Goal: Check status: Check status

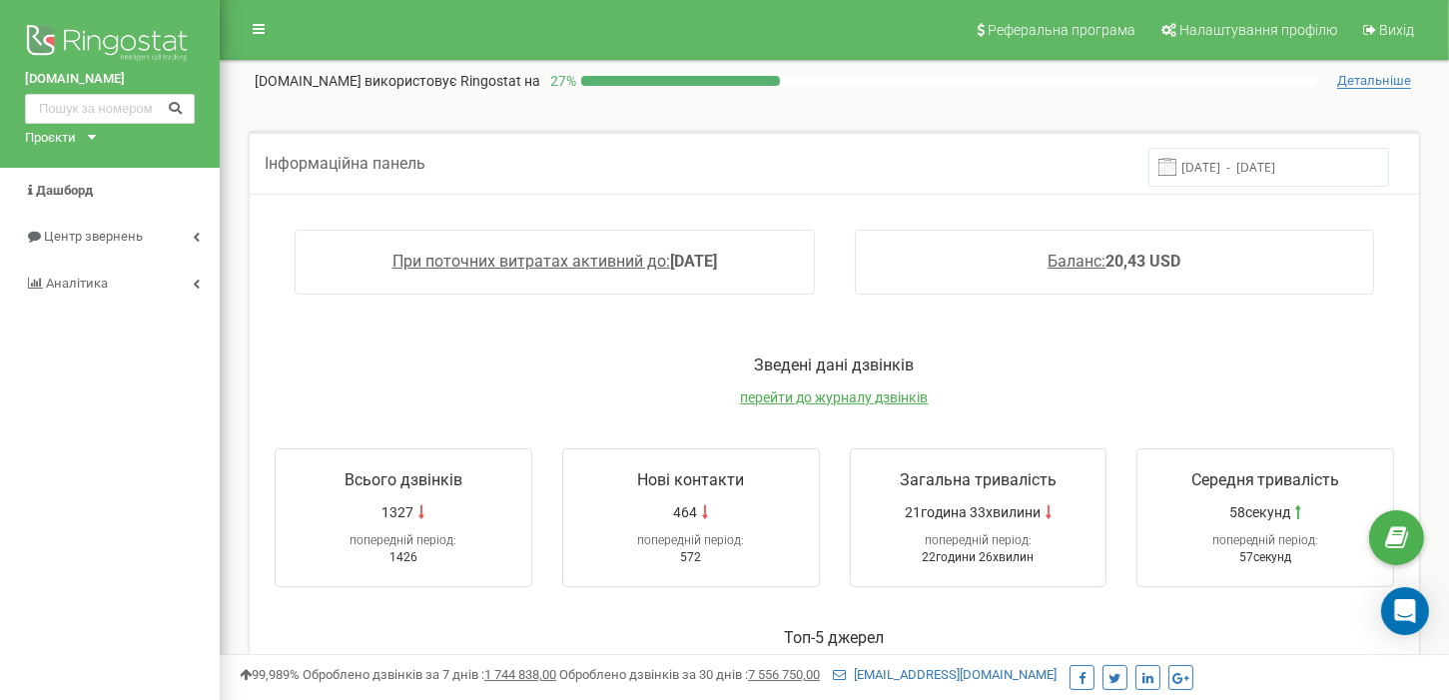
drag, startPoint x: 1252, startPoint y: 161, endPoint x: 1258, endPoint y: 177, distance: 17.1
click at [1252, 162] on input "[DATE] - [DATE]" at bounding box center [1268, 167] width 241 height 39
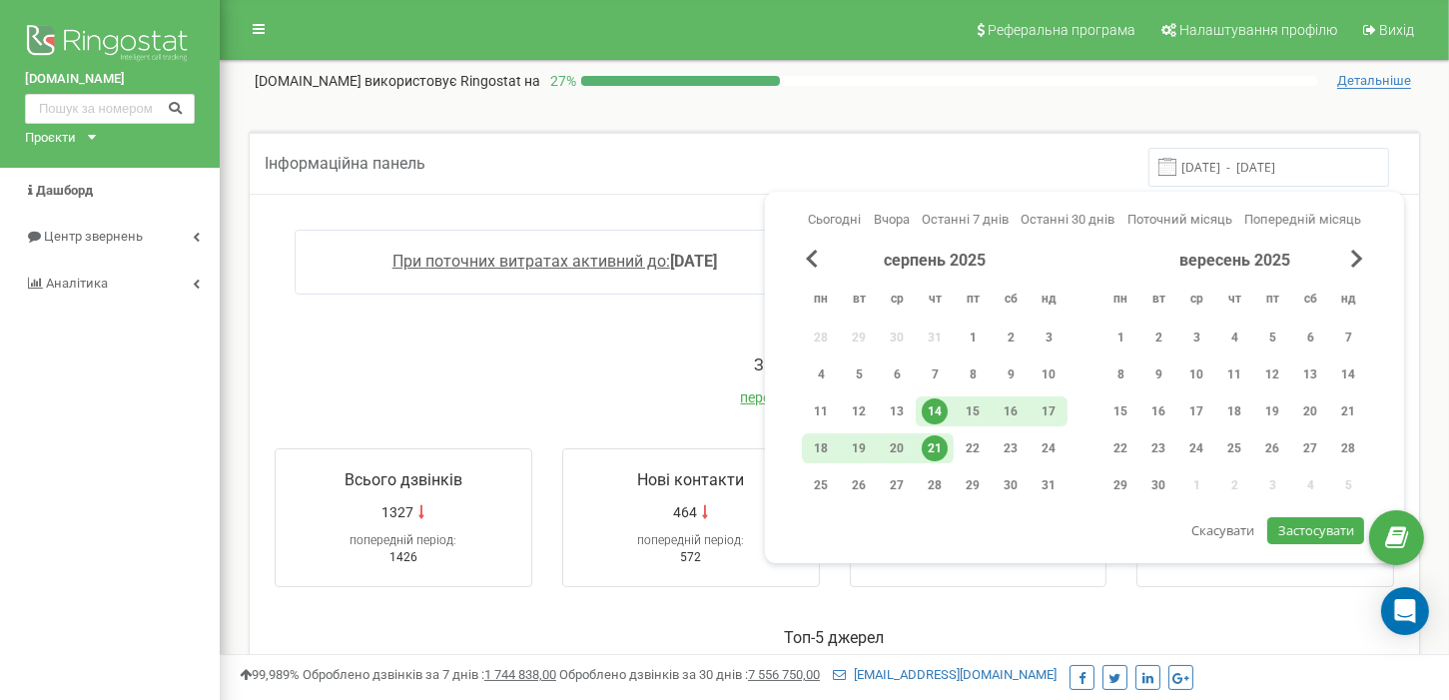
click at [933, 447] on div "21" at bounding box center [935, 448] width 26 height 26
click at [1301, 532] on span "Застосувати" at bounding box center [1316, 530] width 76 height 18
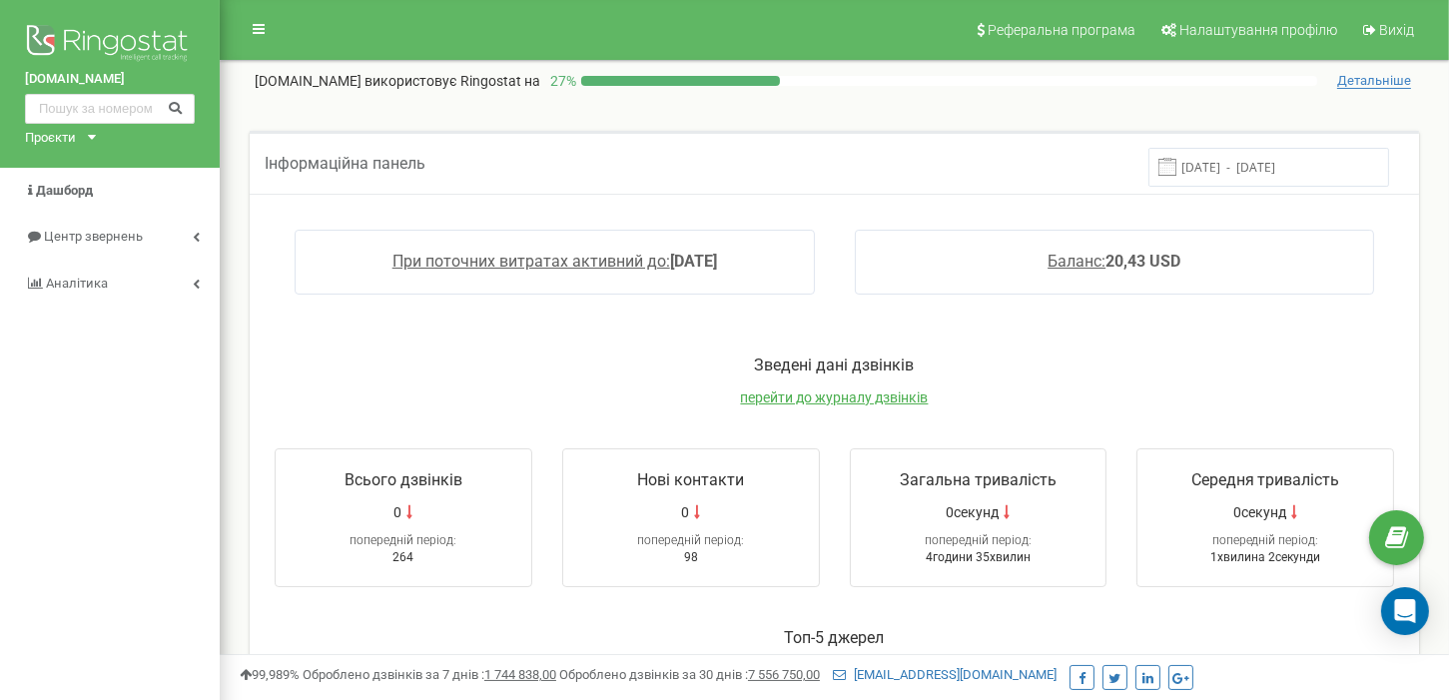
click at [1322, 153] on input "[DATE] - [DATE]" at bounding box center [1268, 167] width 241 height 39
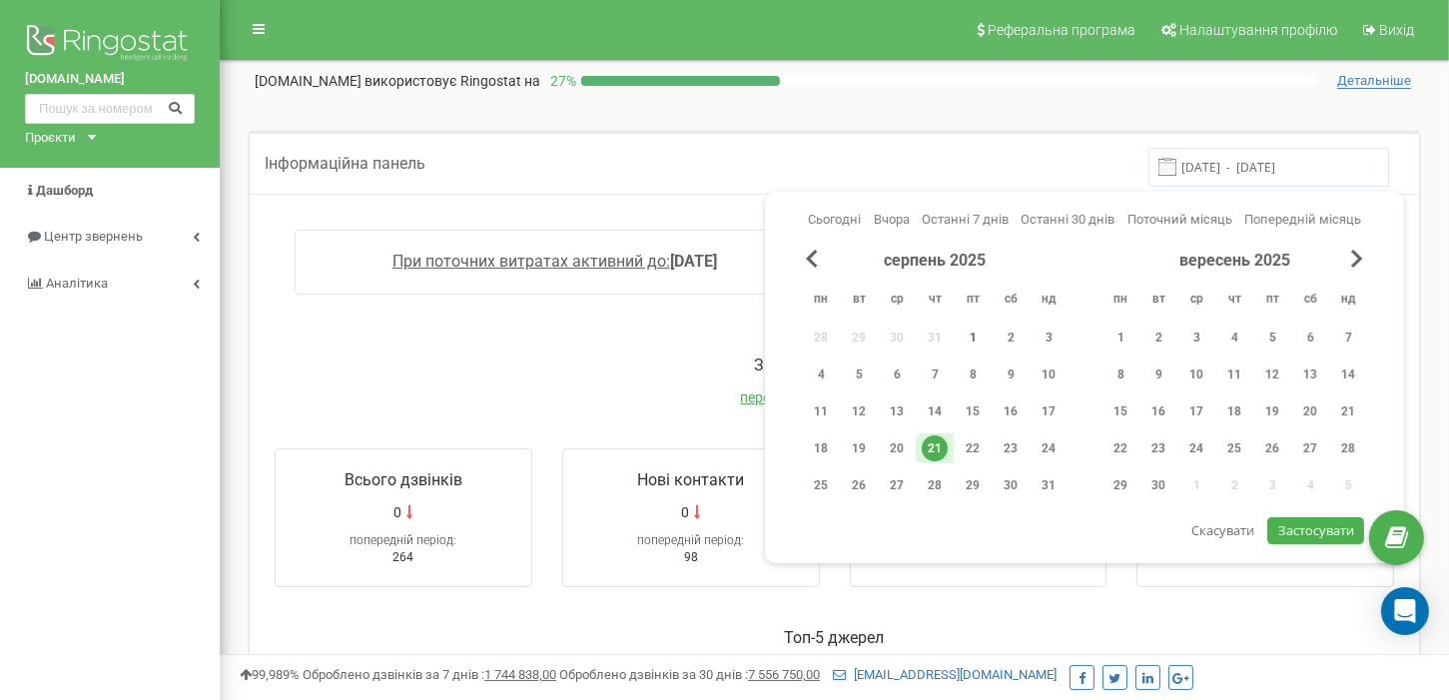
click at [983, 321] on div "серпень 2025 пн вт ср чт пт сб нд 28 29 30 31 1 2 3 4 5 6 7 8 9 10 11 12 13 14 …" at bounding box center [935, 379] width 266 height 259
click at [971, 335] on div "1" at bounding box center [972, 337] width 26 height 26
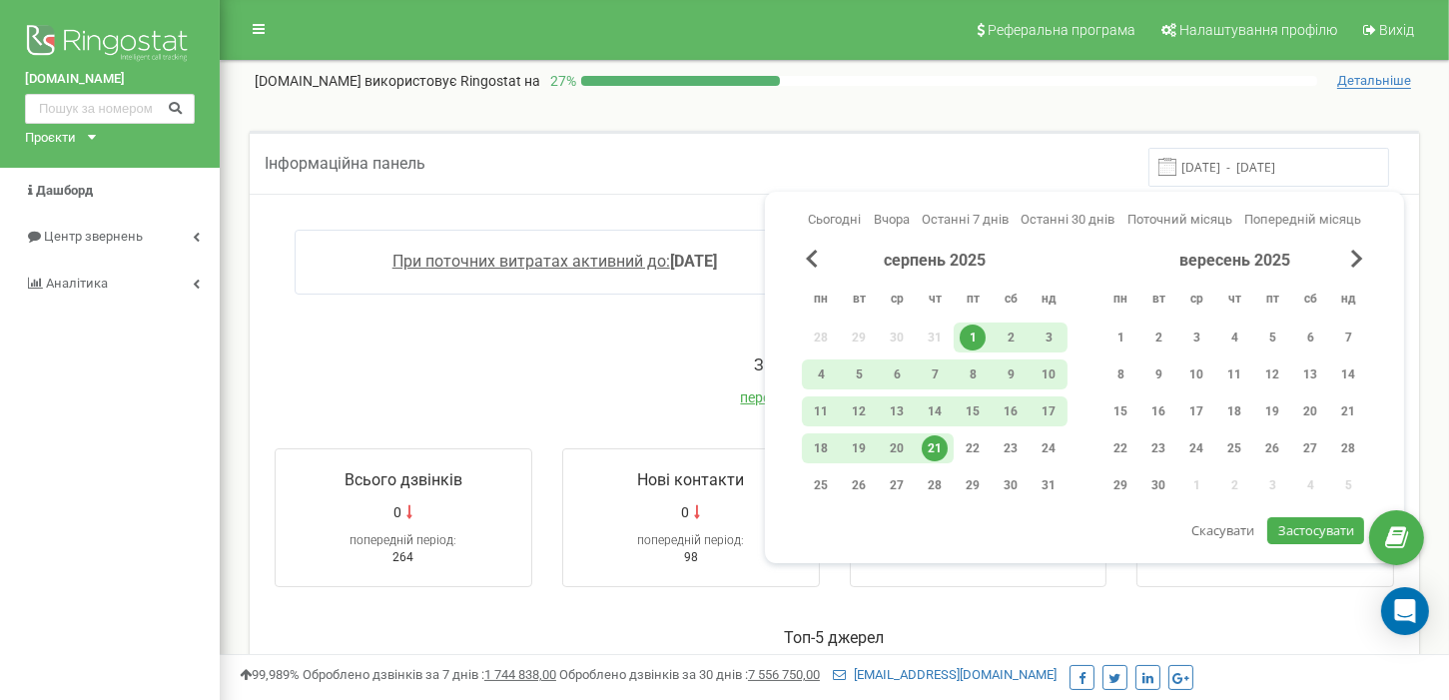
click at [1317, 536] on span "Застосувати" at bounding box center [1316, 530] width 76 height 18
type input "01.08.2025 - 21.08.2025"
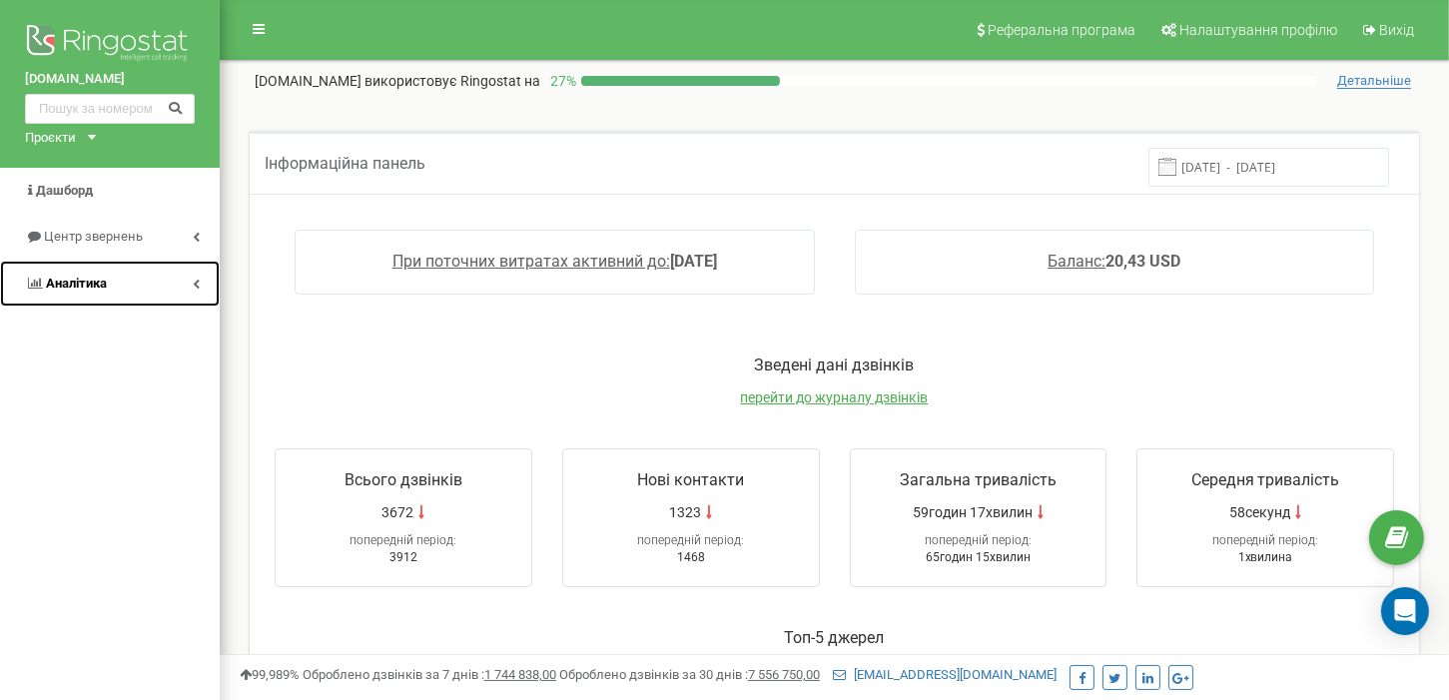
drag, startPoint x: 53, startPoint y: 297, endPoint x: 83, endPoint y: 304, distance: 30.8
click at [53, 297] on link "Аналiтика" at bounding box center [110, 284] width 220 height 47
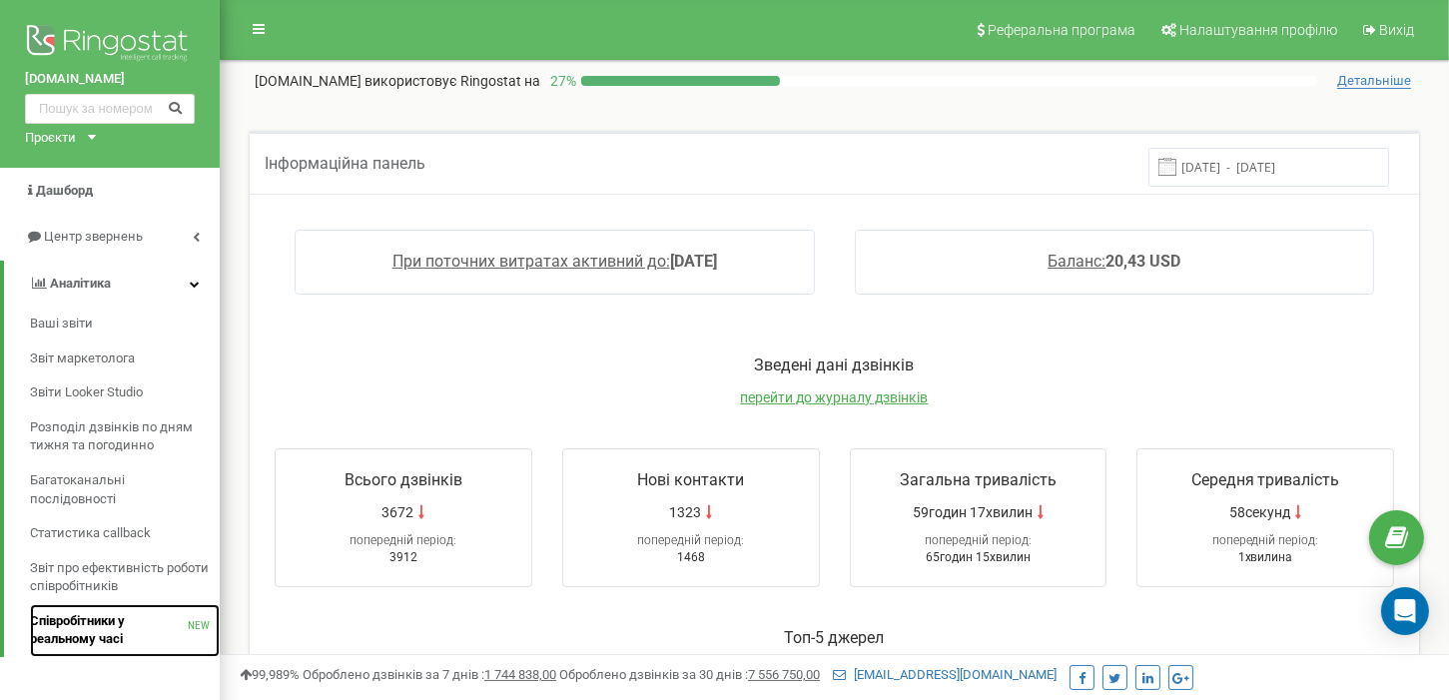
click at [75, 610] on link "Співробітники у реальному часі NEW" at bounding box center [125, 630] width 190 height 53
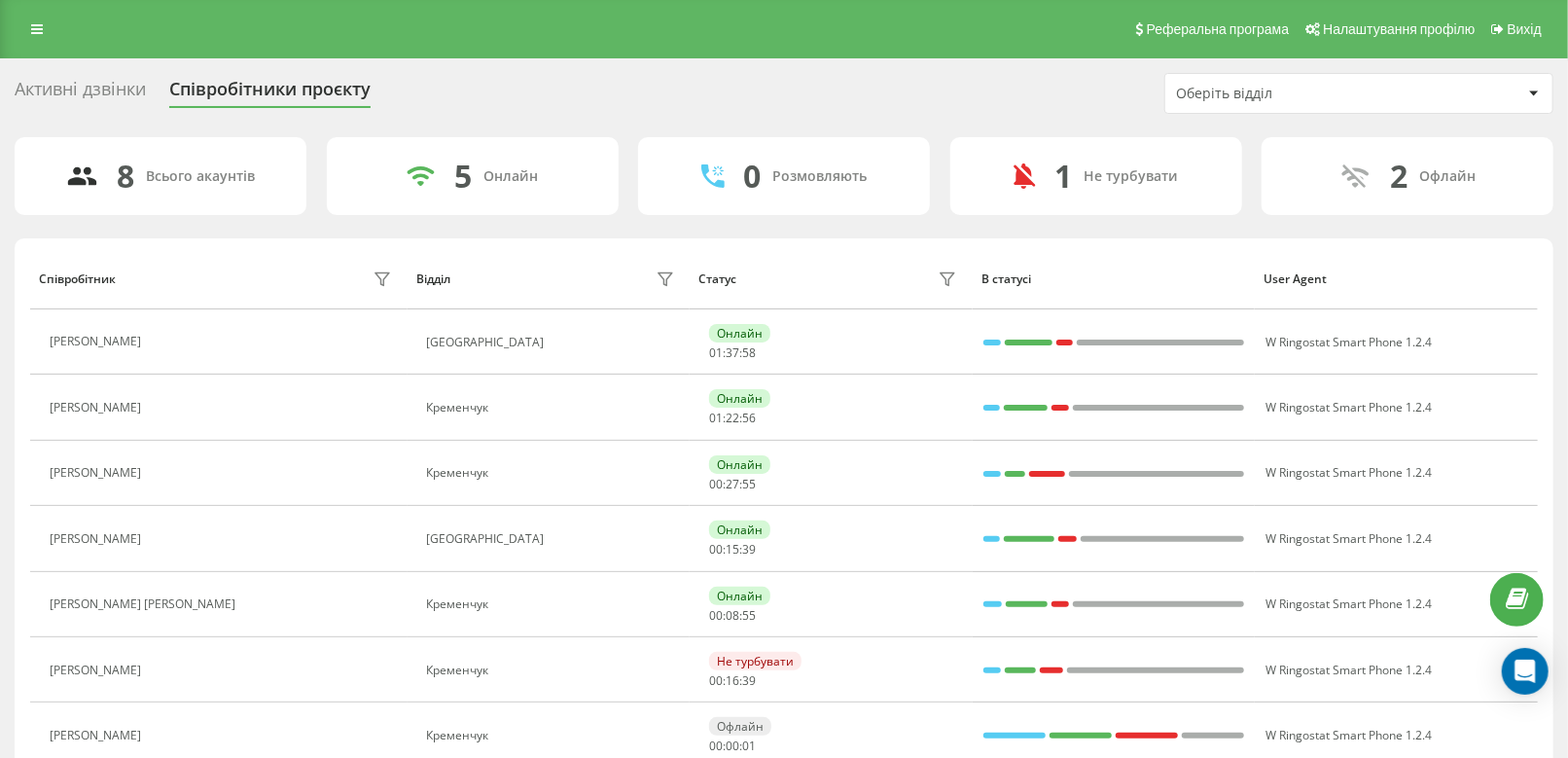
drag, startPoint x: 0, startPoint y: 0, endPoint x: 73, endPoint y: 87, distance: 113.6
click at [73, 87] on div "Активні дзвінки" at bounding box center [80, 94] width 132 height 30
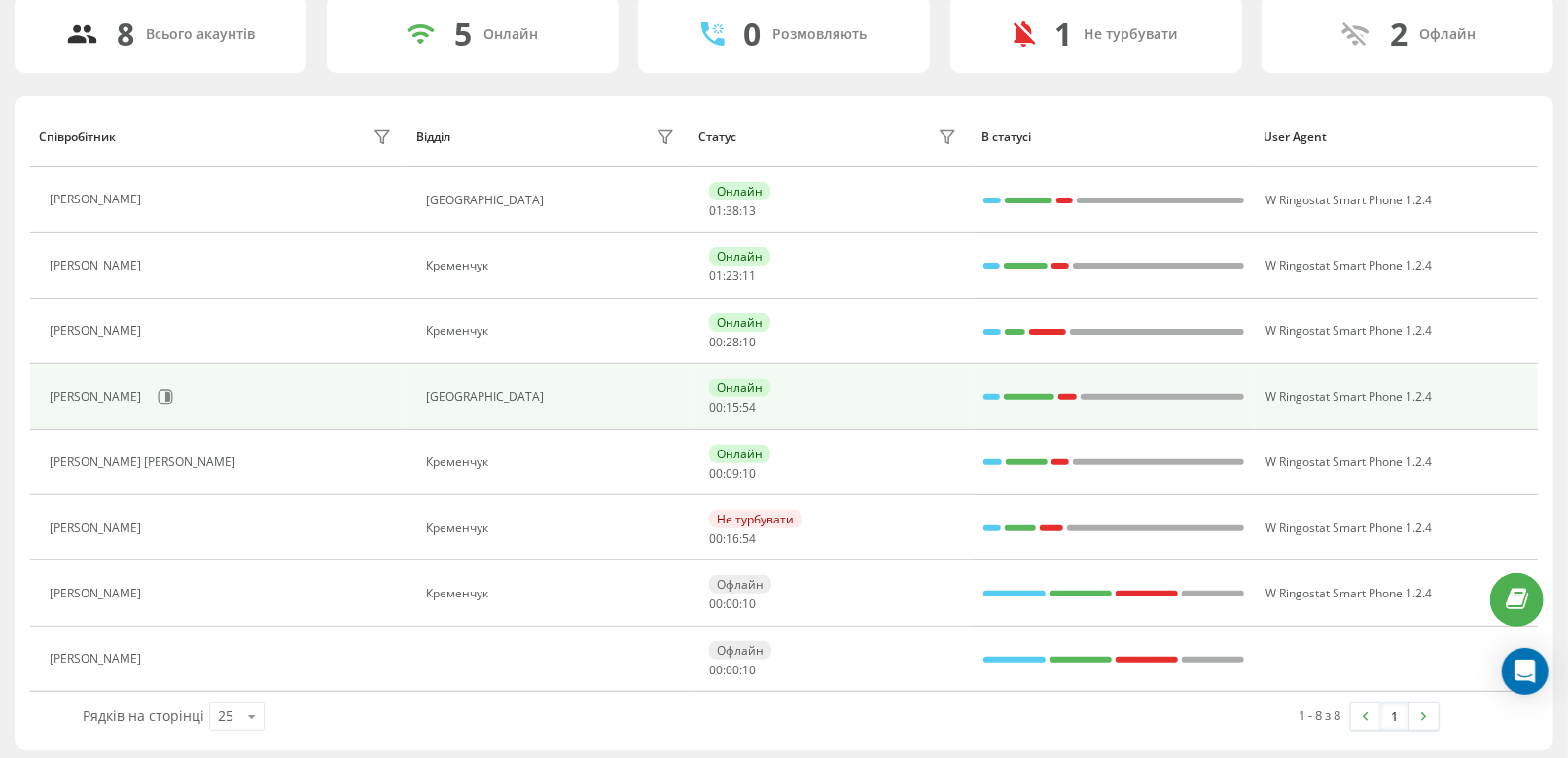
scroll to position [146, 0]
